Goal: Information Seeking & Learning: Find contact information

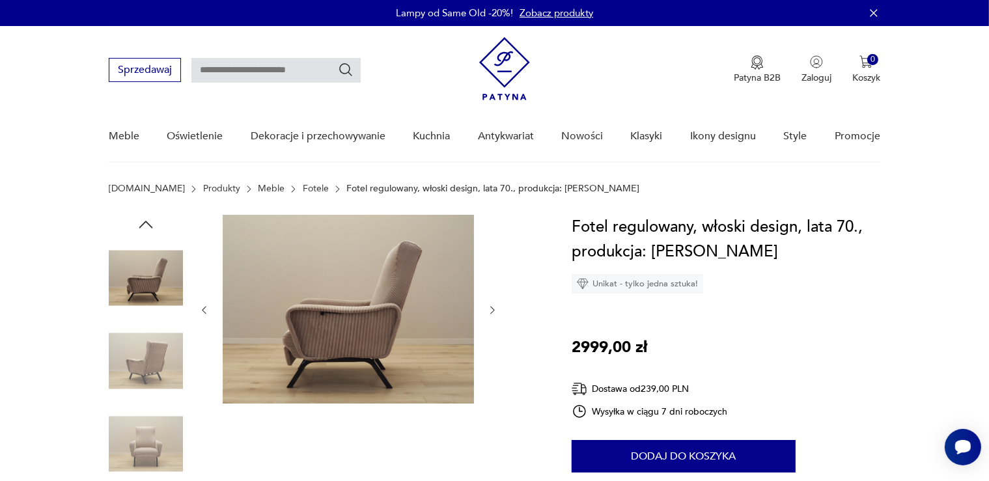
click at [374, 292] on img at bounding box center [348, 309] width 251 height 189
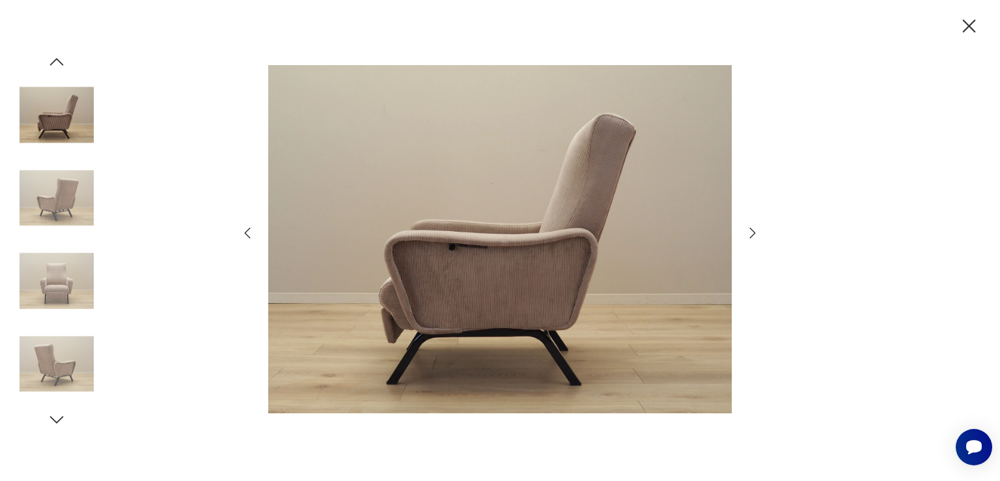
click at [755, 234] on icon "button" at bounding box center [753, 233] width 16 height 16
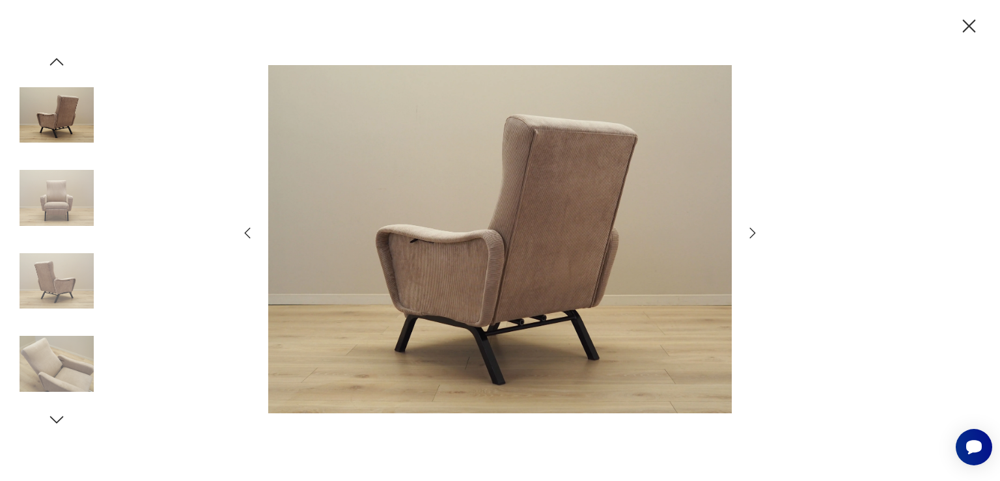
click at [755, 234] on icon "button" at bounding box center [753, 233] width 16 height 16
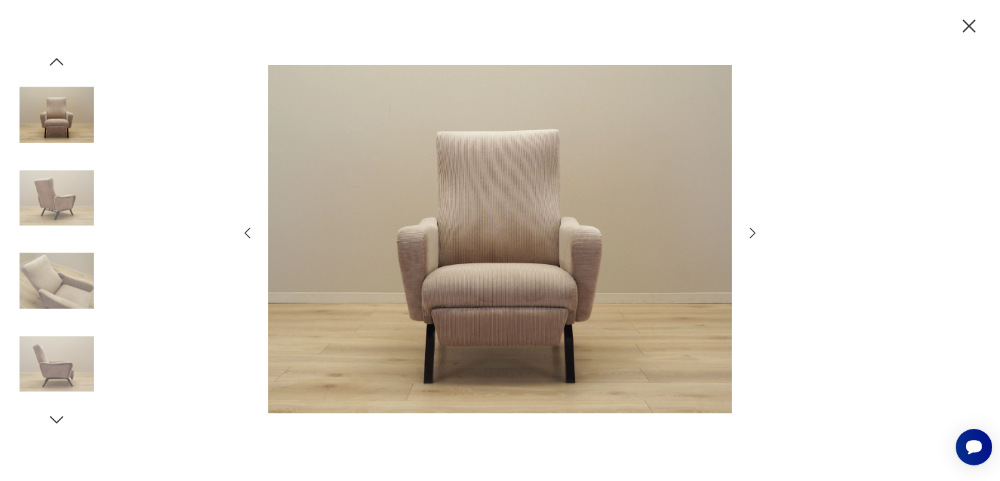
click at [755, 234] on icon "button" at bounding box center [753, 233] width 16 height 16
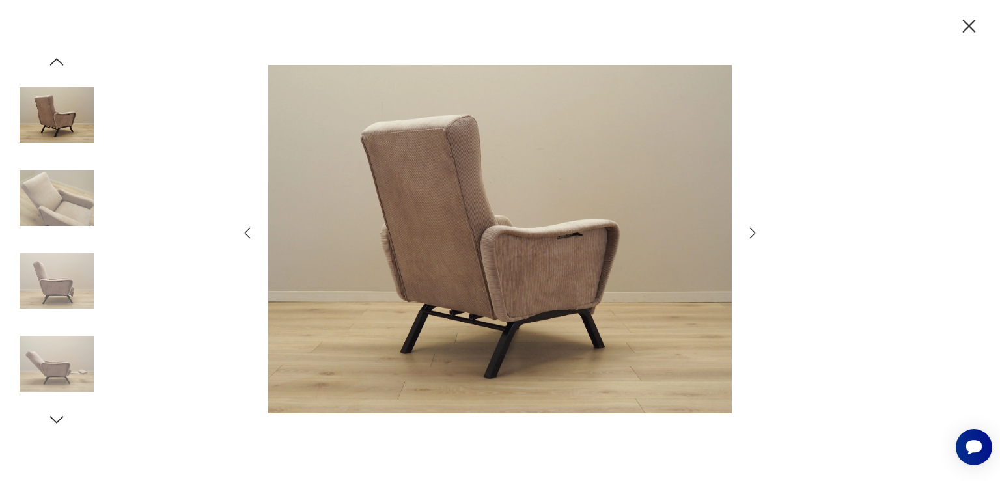
click at [755, 234] on icon "button" at bounding box center [753, 233] width 16 height 16
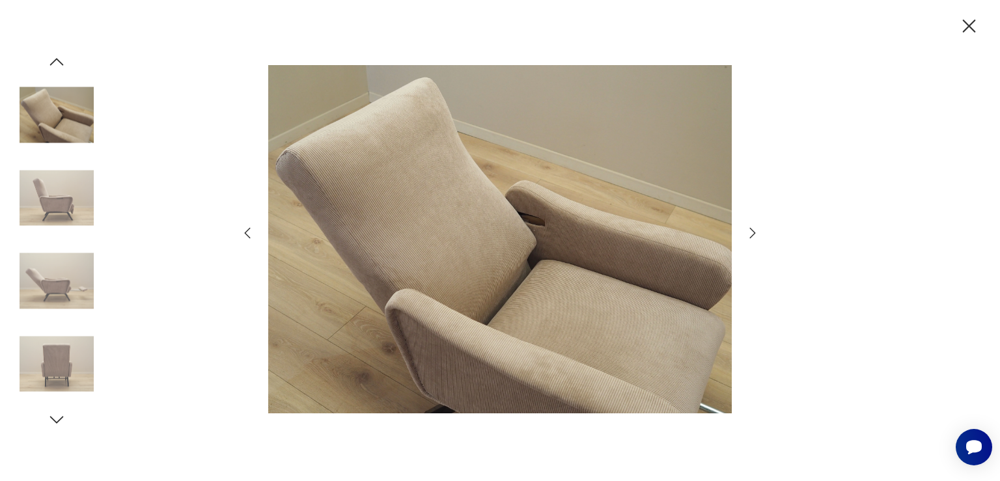
click at [755, 234] on icon "button" at bounding box center [753, 233] width 16 height 16
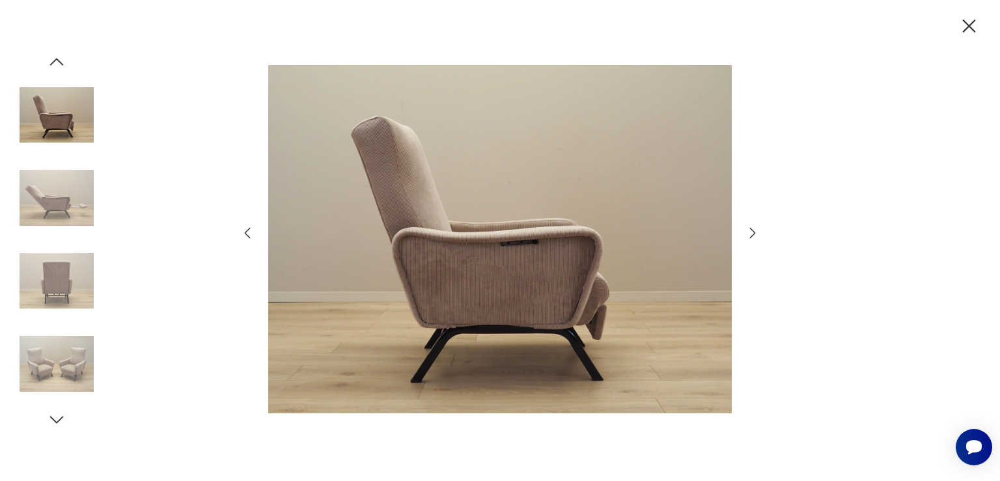
click at [755, 234] on icon "button" at bounding box center [753, 233] width 16 height 16
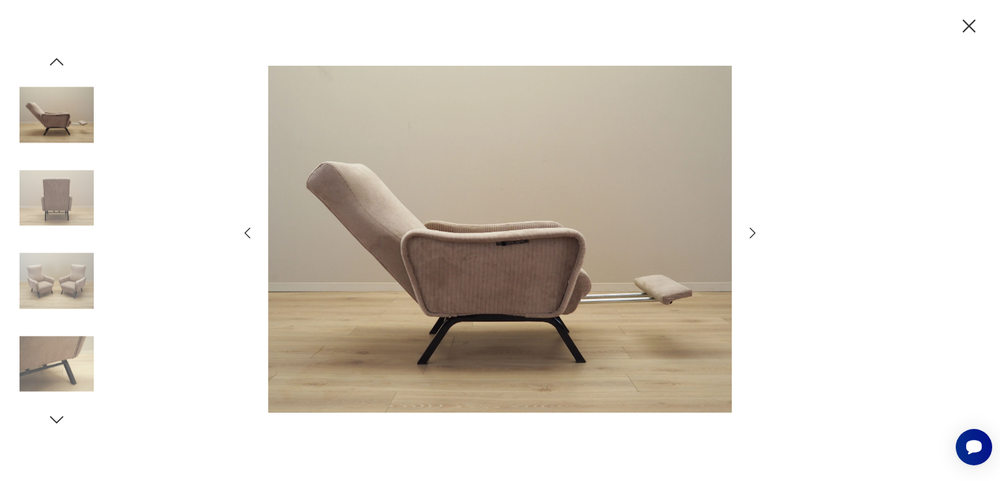
click at [755, 234] on icon "button" at bounding box center [753, 233] width 16 height 16
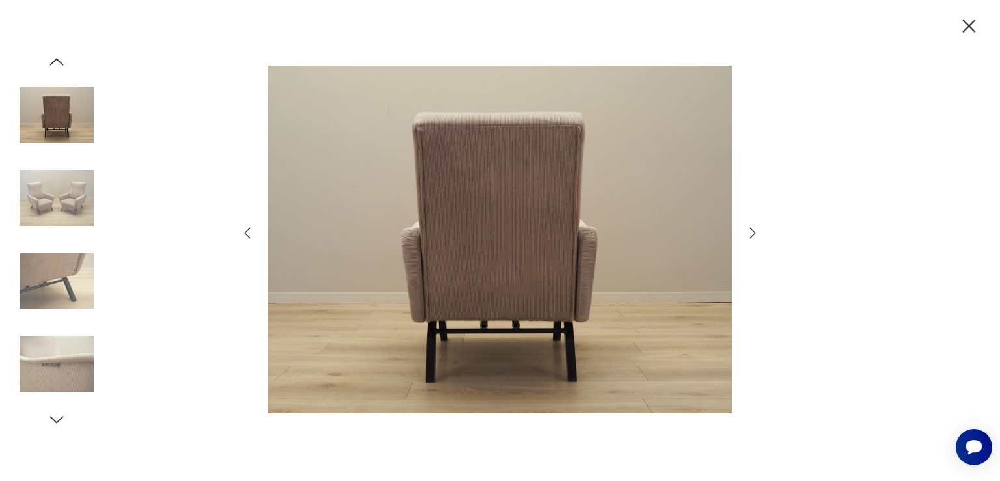
click at [755, 234] on icon "button" at bounding box center [753, 233] width 16 height 16
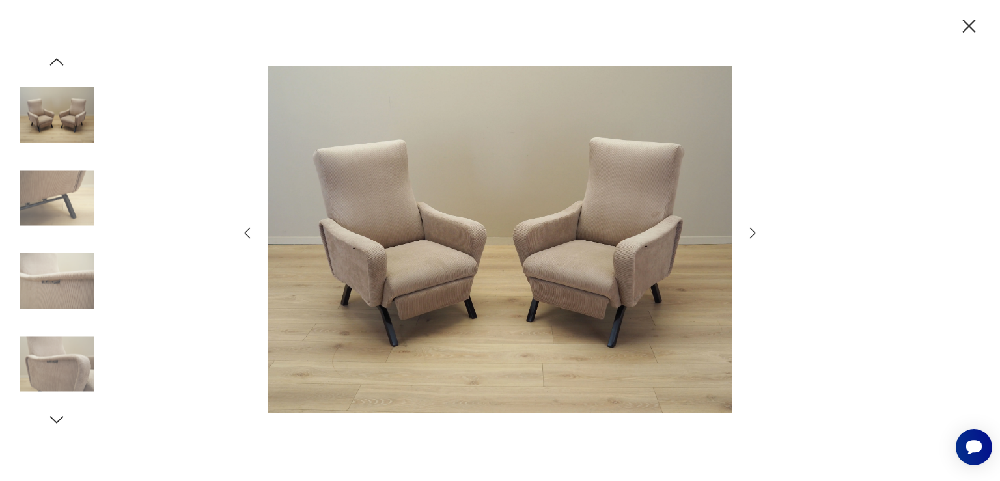
click at [755, 234] on icon "button" at bounding box center [753, 233] width 16 height 16
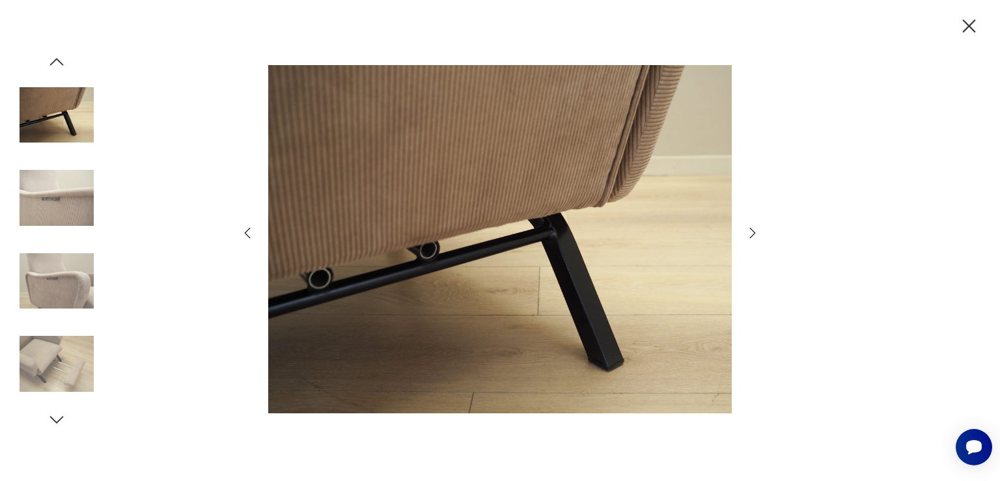
click at [755, 234] on icon "button" at bounding box center [753, 233] width 16 height 16
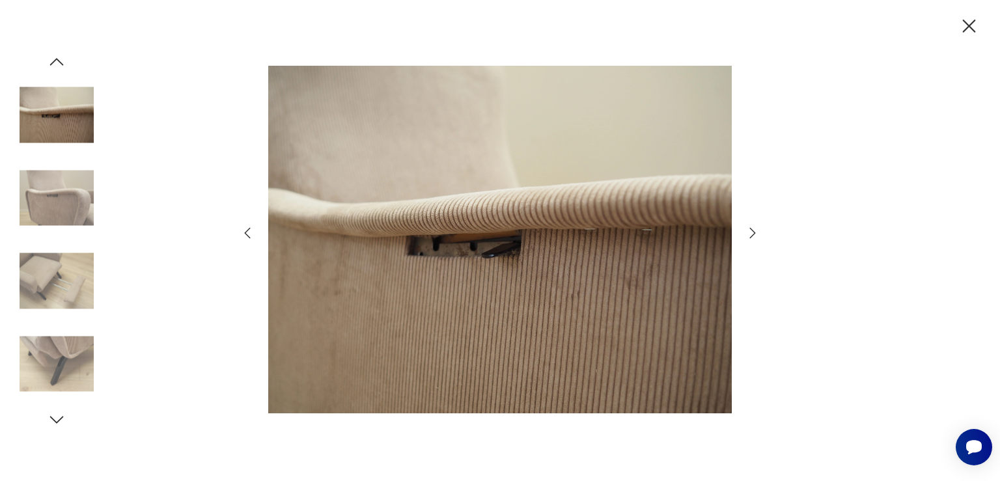
click at [755, 234] on icon "button" at bounding box center [753, 233] width 16 height 16
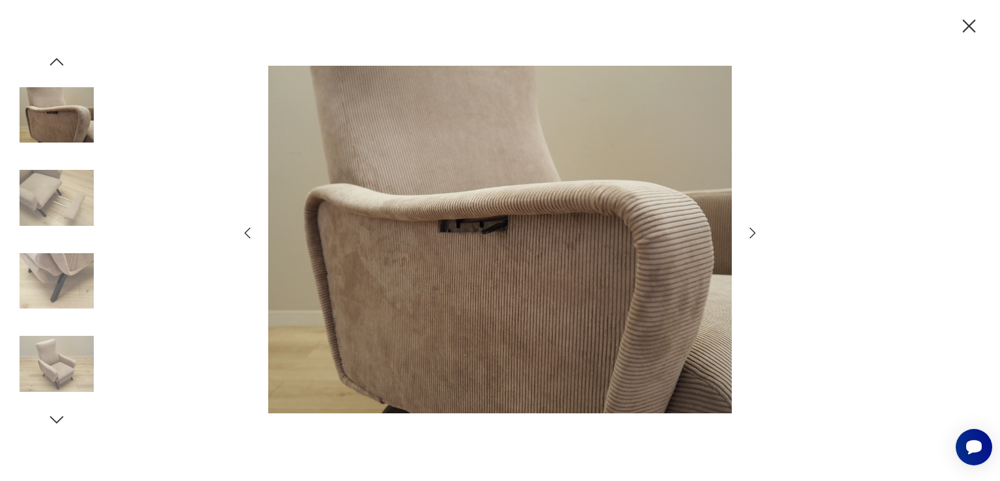
click at [755, 234] on icon "button" at bounding box center [753, 233] width 16 height 16
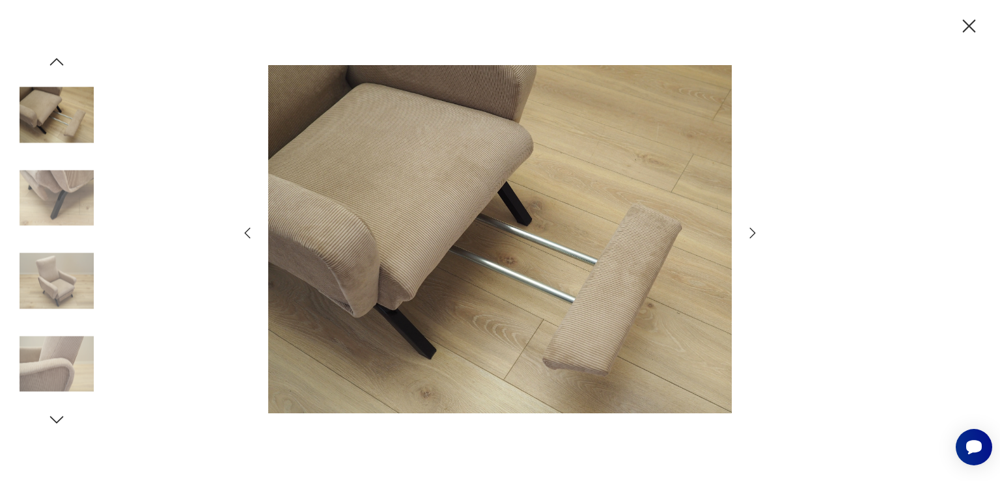
click at [755, 234] on icon "button" at bounding box center [753, 233] width 16 height 16
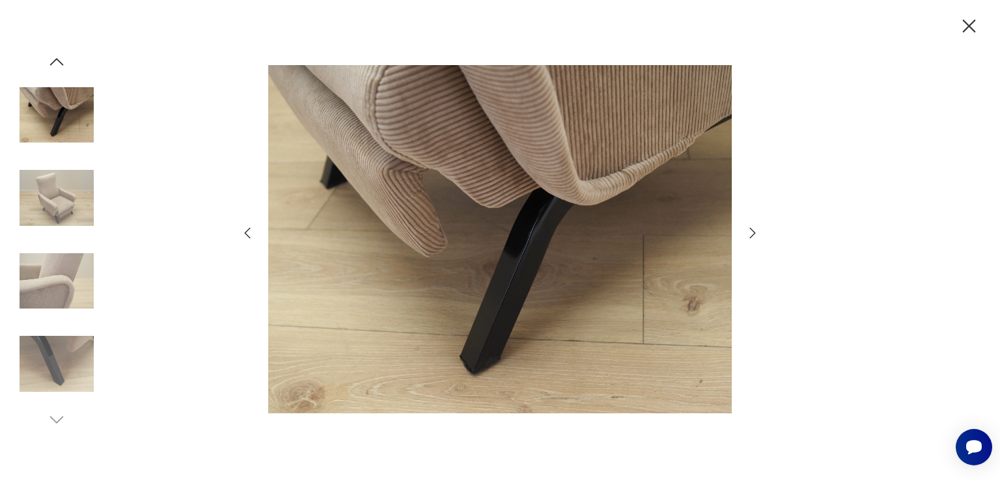
click at [755, 234] on icon "button" at bounding box center [753, 233] width 16 height 16
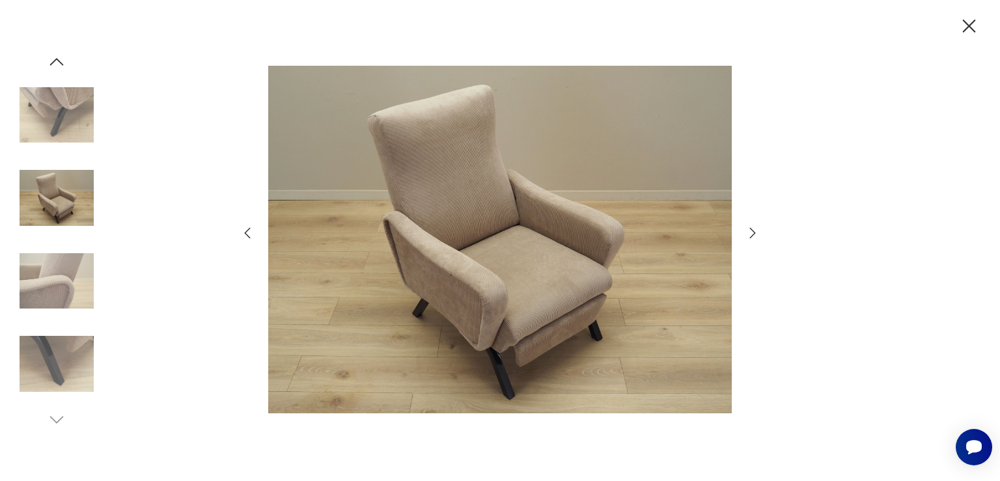
click at [973, 25] on icon "button" at bounding box center [969, 26] width 23 height 23
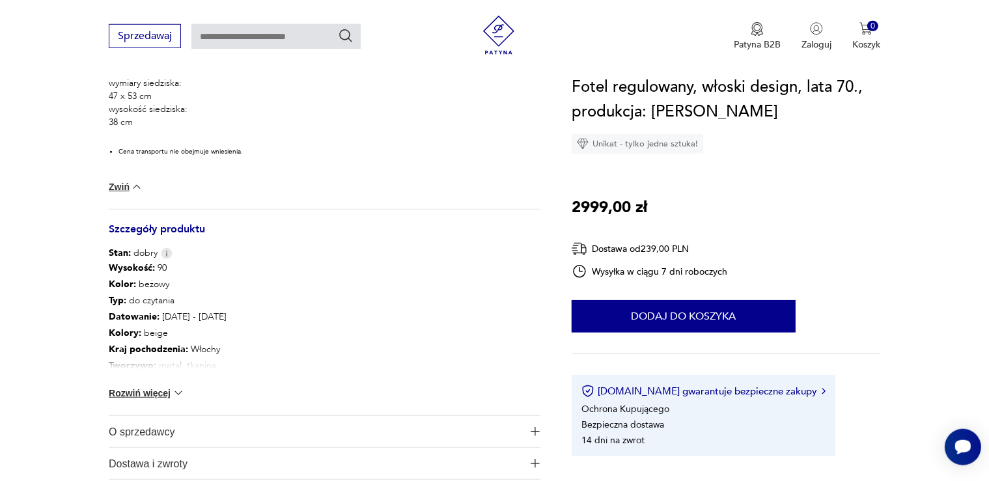
scroll to position [893, 0]
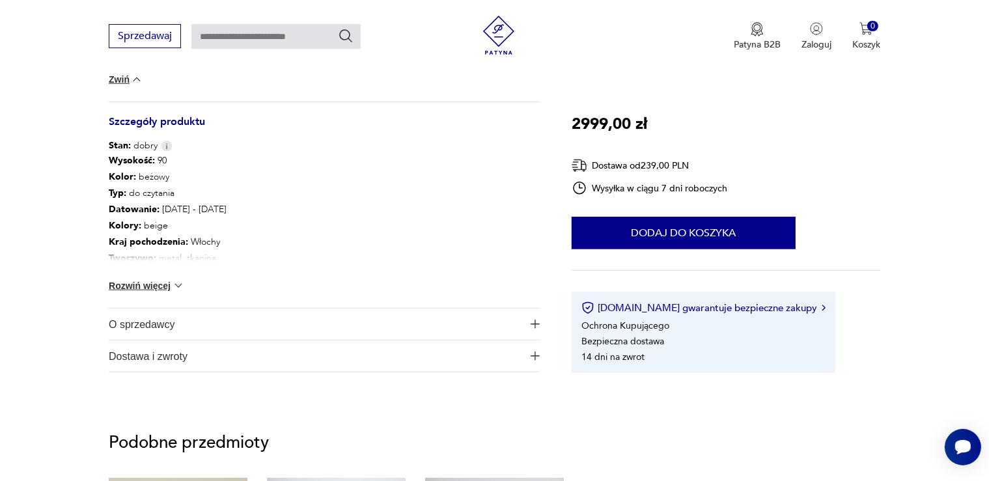
click at [117, 284] on button "Rozwiń więcej" at bounding box center [147, 285] width 76 height 13
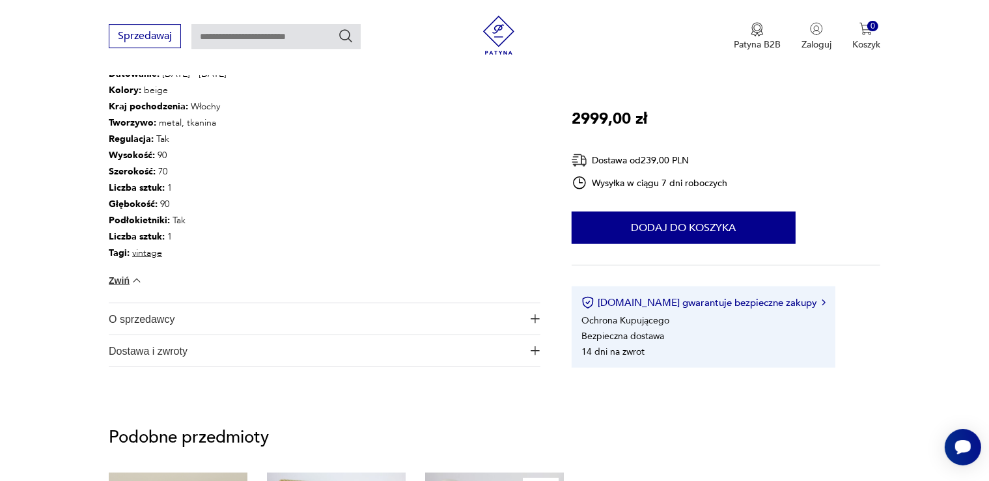
scroll to position [975, 0]
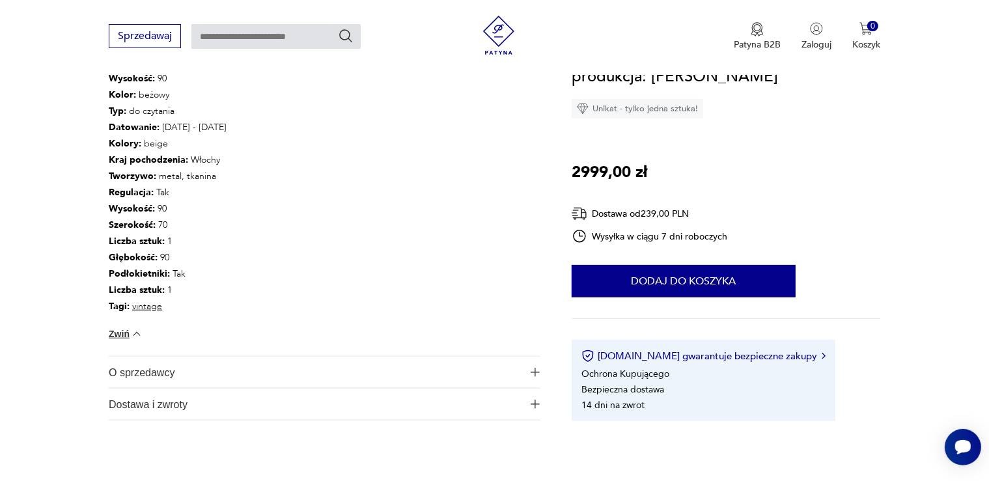
click at [111, 368] on span "O sprzedawcy" at bounding box center [315, 372] width 413 height 31
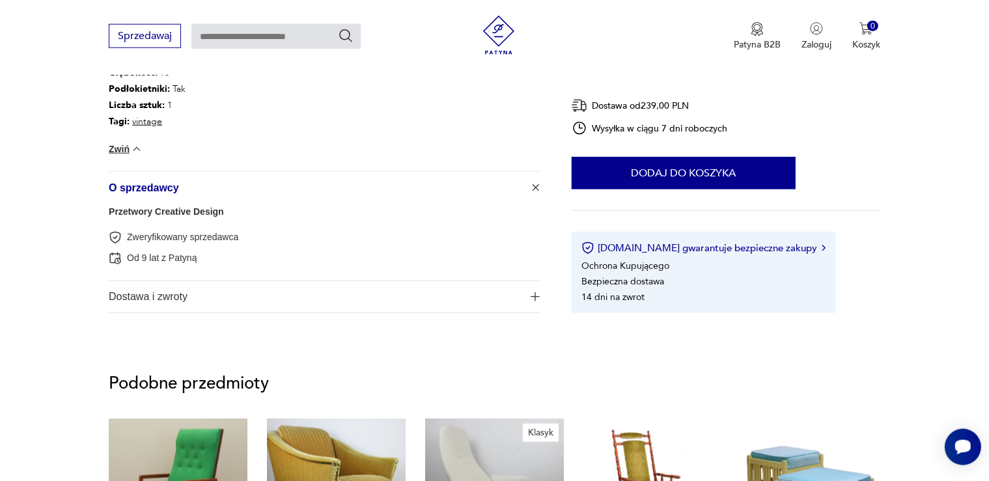
scroll to position [1182, 0]
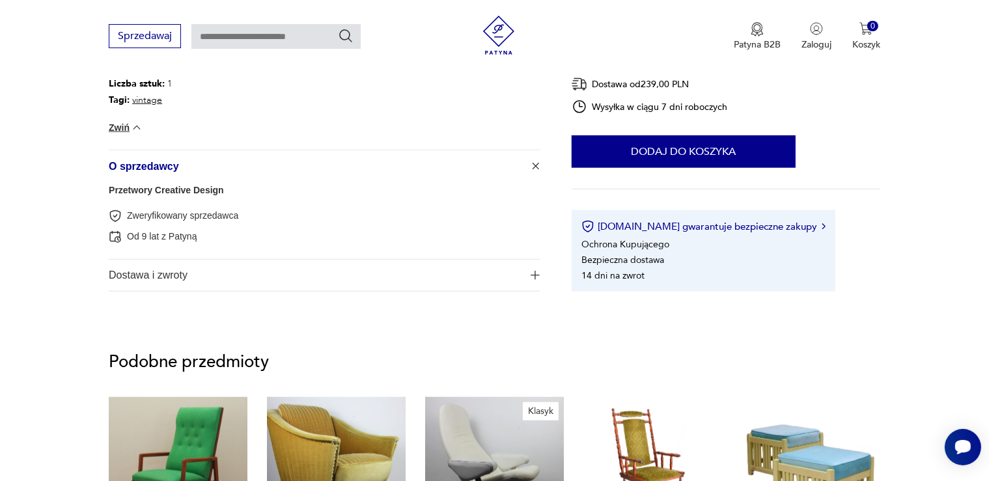
click at [132, 187] on link "Przetwory Creative Design" at bounding box center [166, 190] width 115 height 10
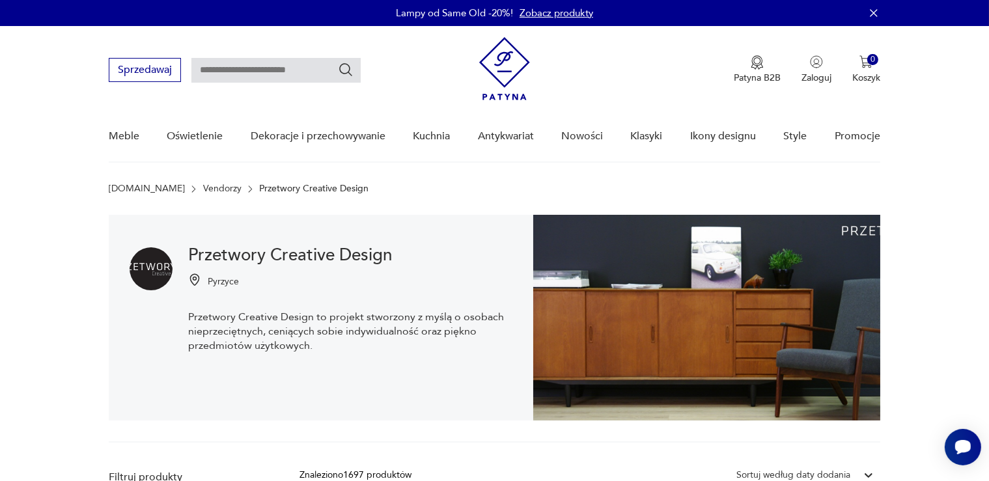
click at [192, 278] on img at bounding box center [194, 279] width 13 height 13
click at [225, 280] on p "Pyrzyce" at bounding box center [223, 281] width 31 height 12
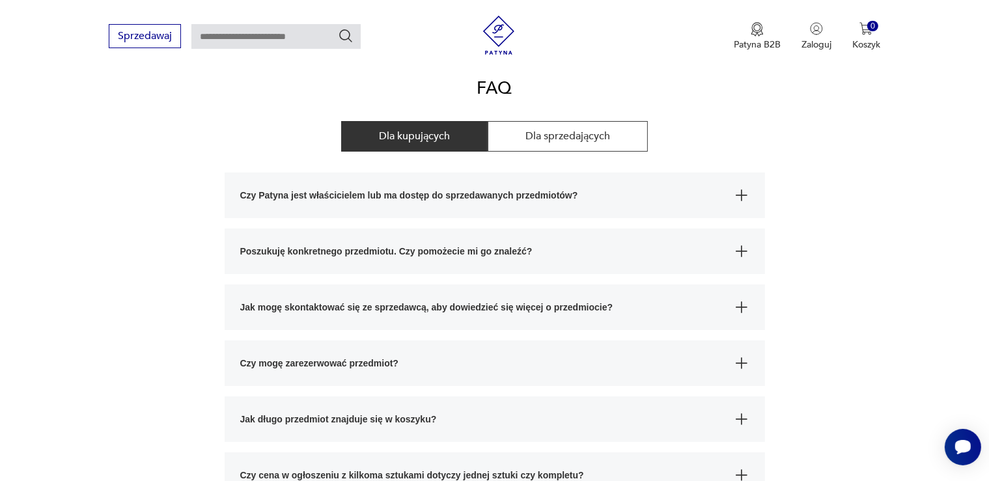
scroll to position [206, 0]
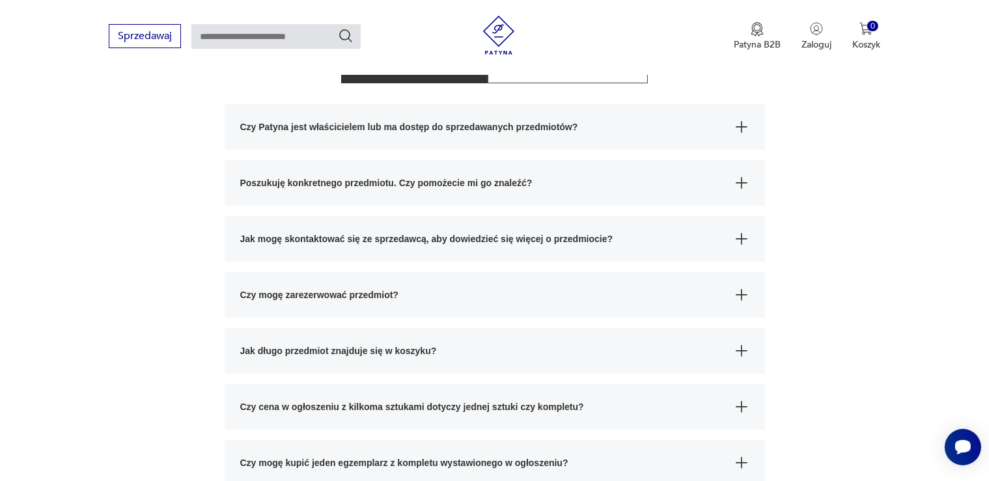
click at [262, 237] on span "Jak mogę skontaktować się ze sprzedawcą, aby dowiedzieć się więcej o przedmioci…" at bounding box center [483, 239] width 486 height 46
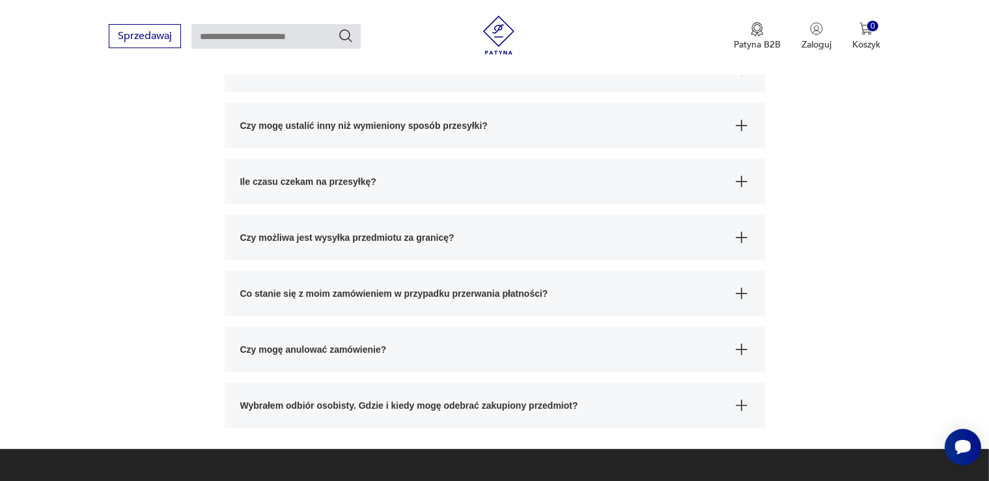
scroll to position [825, 0]
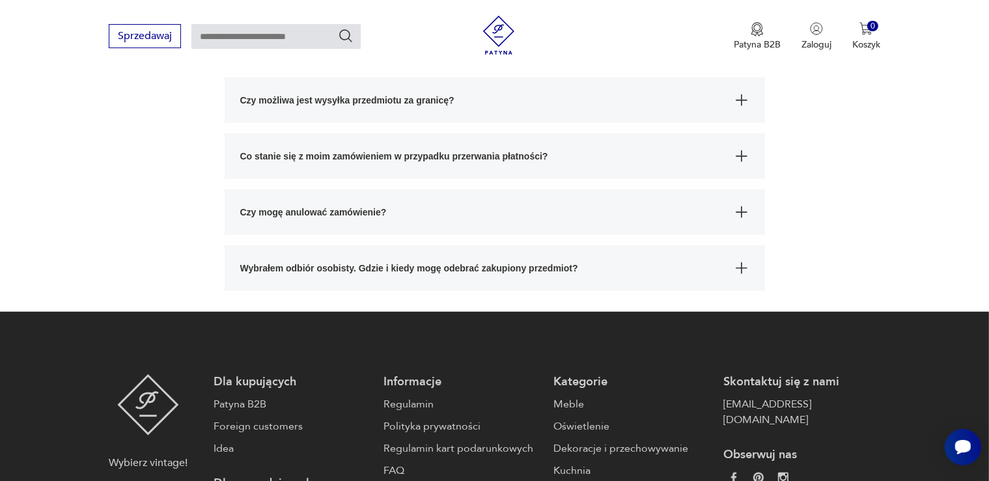
click at [527, 266] on span "Wybrałem odbiór osobisty. Gdzie i kiedy mogę odebrać zakupiony przedmiot?" at bounding box center [483, 268] width 486 height 46
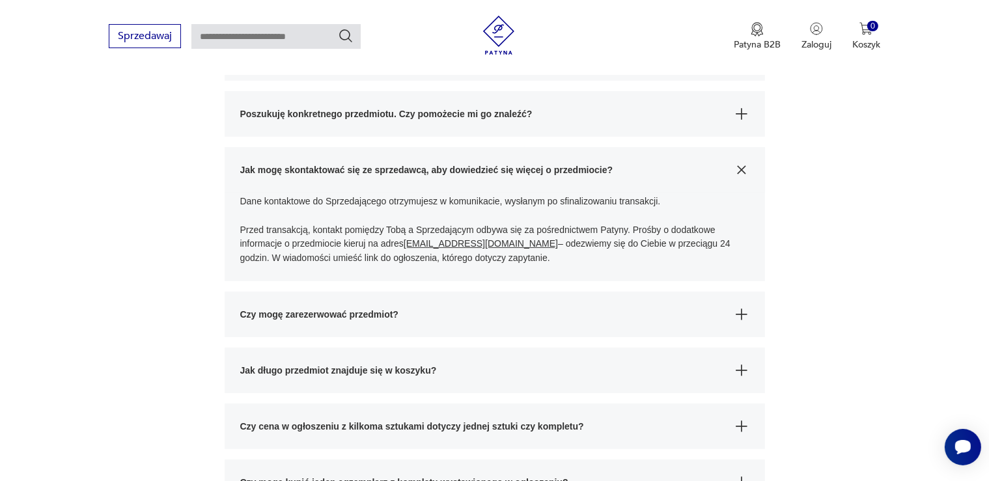
scroll to position [68, 0]
